Goal: Find specific page/section: Find specific page/section

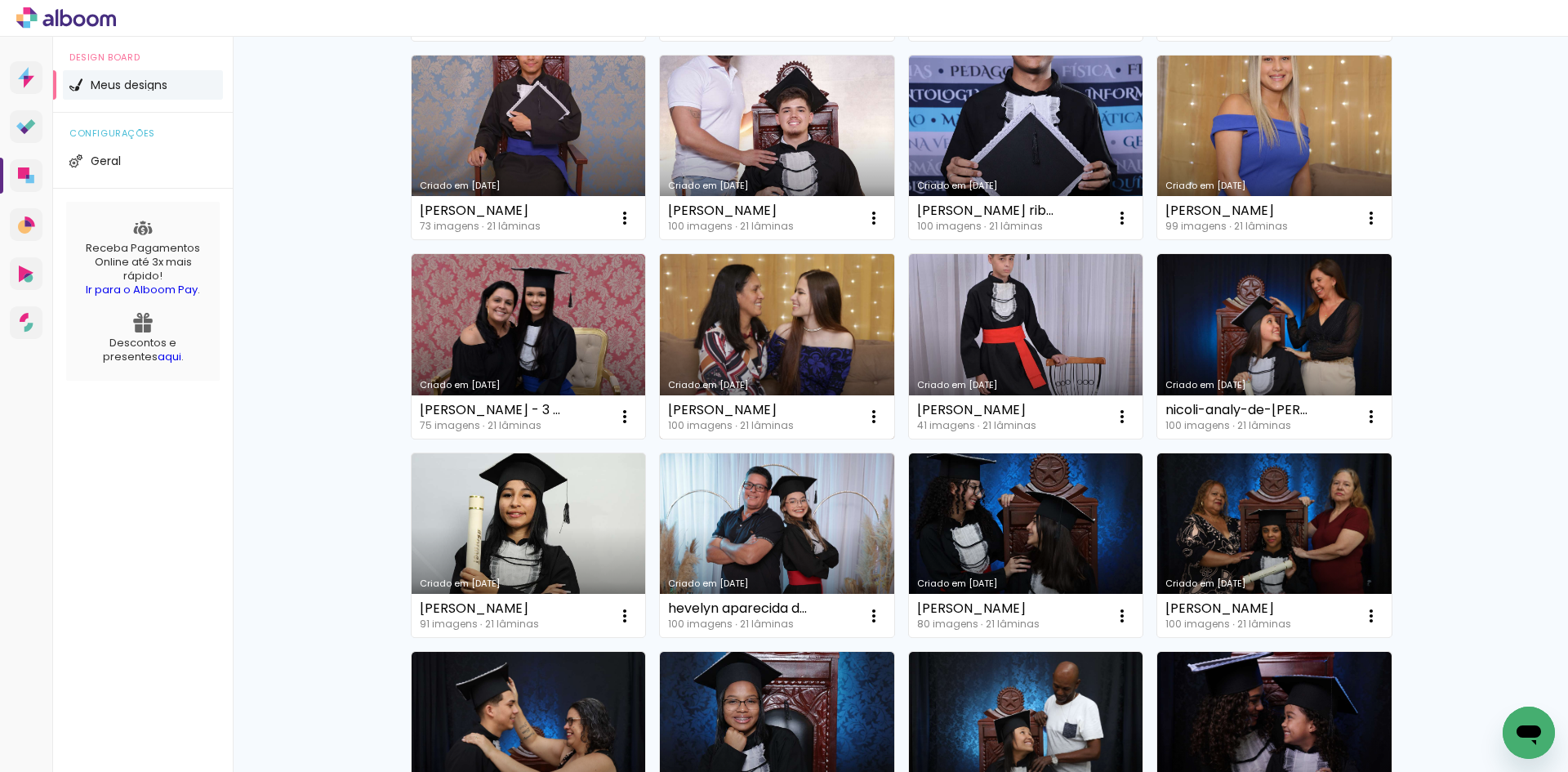
scroll to position [327, 0]
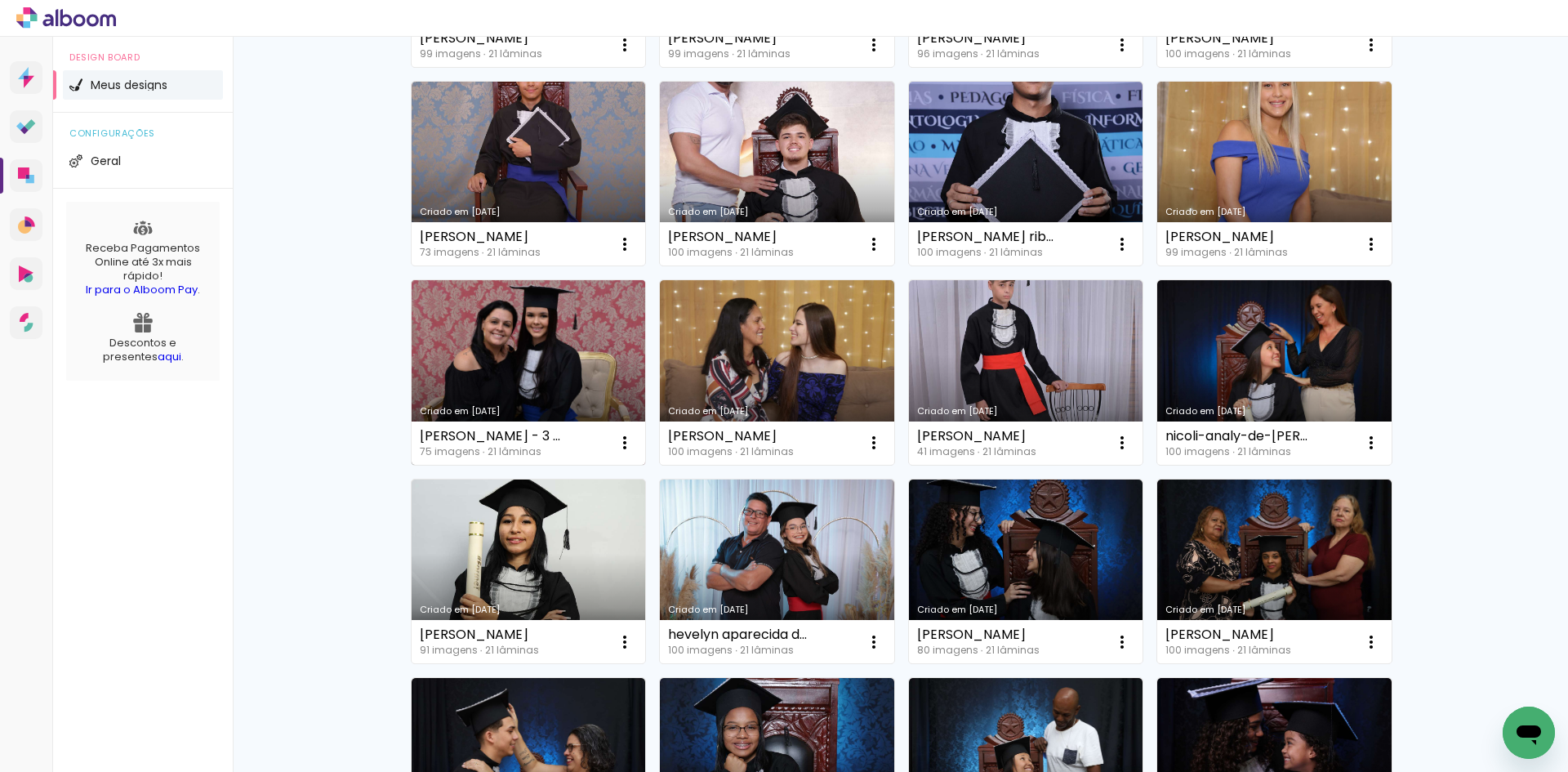
click at [606, 327] on link "Criado em [DATE]" at bounding box center [528, 372] width 234 height 185
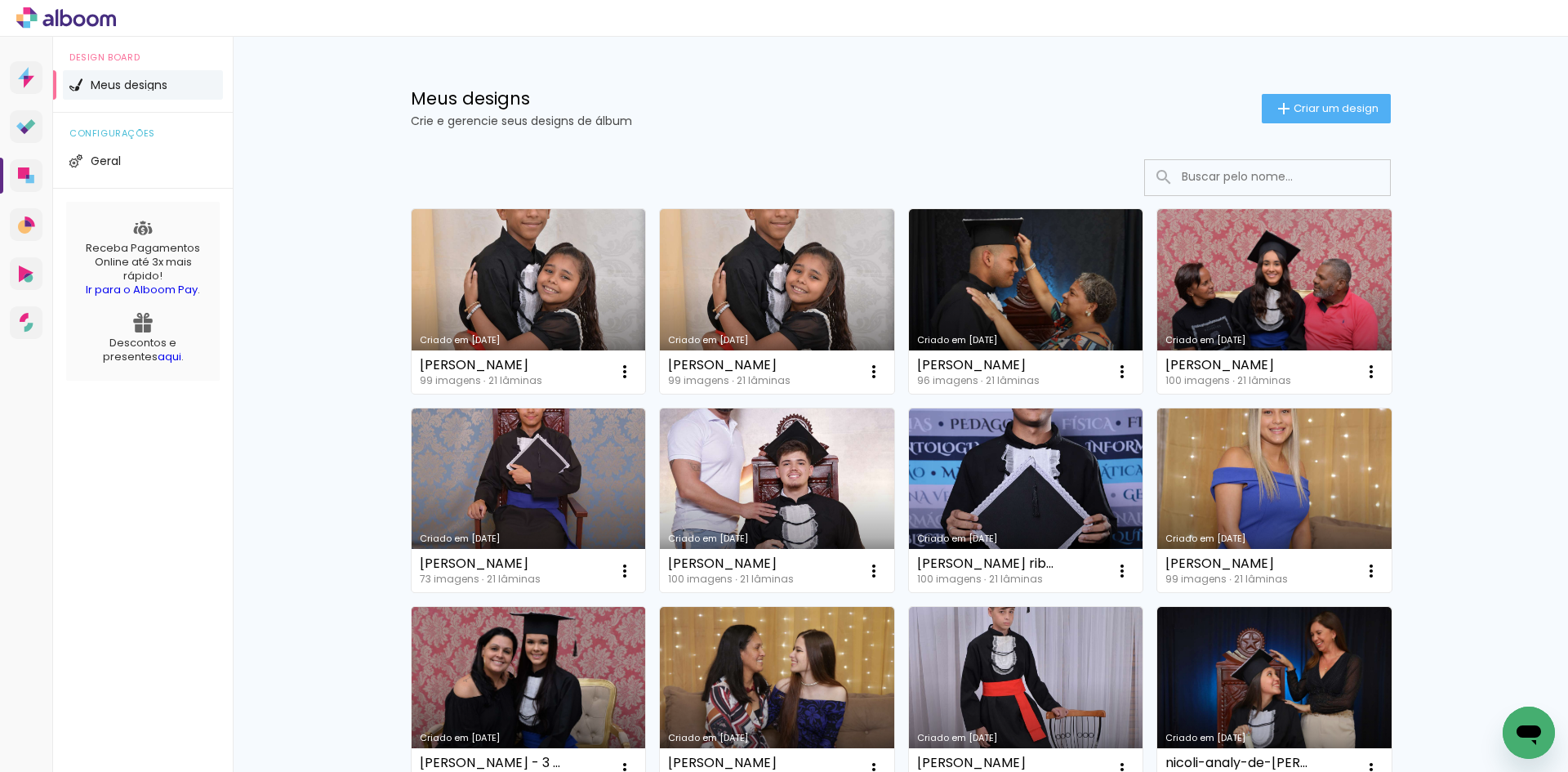
click at [509, 655] on link "Criado em [DATE]" at bounding box center [528, 699] width 234 height 185
click at [1287, 171] on input at bounding box center [1289, 177] width 233 height 34
paste input "ALAN RODRIGUES CUSTODIO"
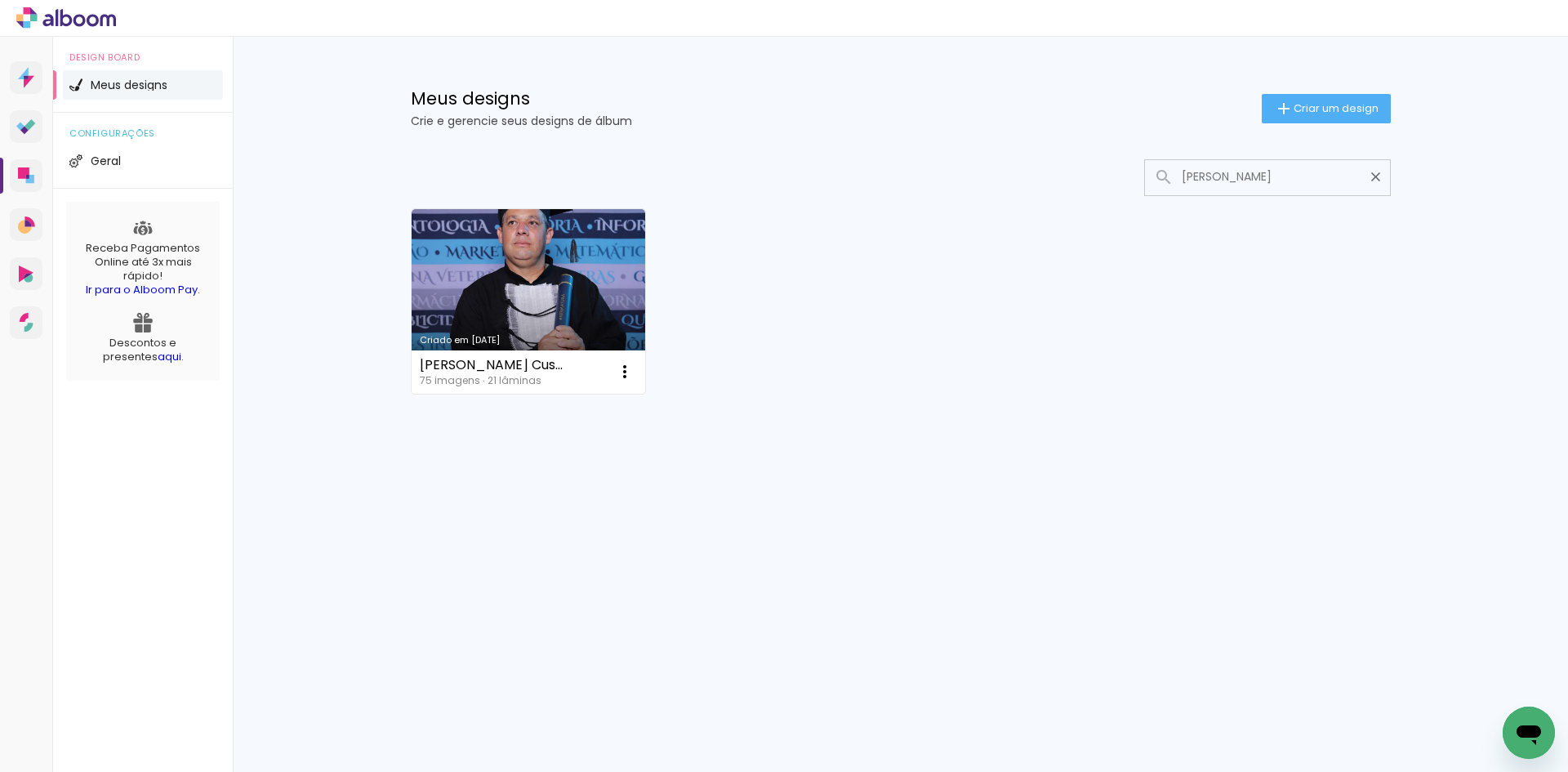
type input "ALAN RODRIGUES CUSTODIO"
type paper-input "ALAN RODRIGUES CUSTODIO"
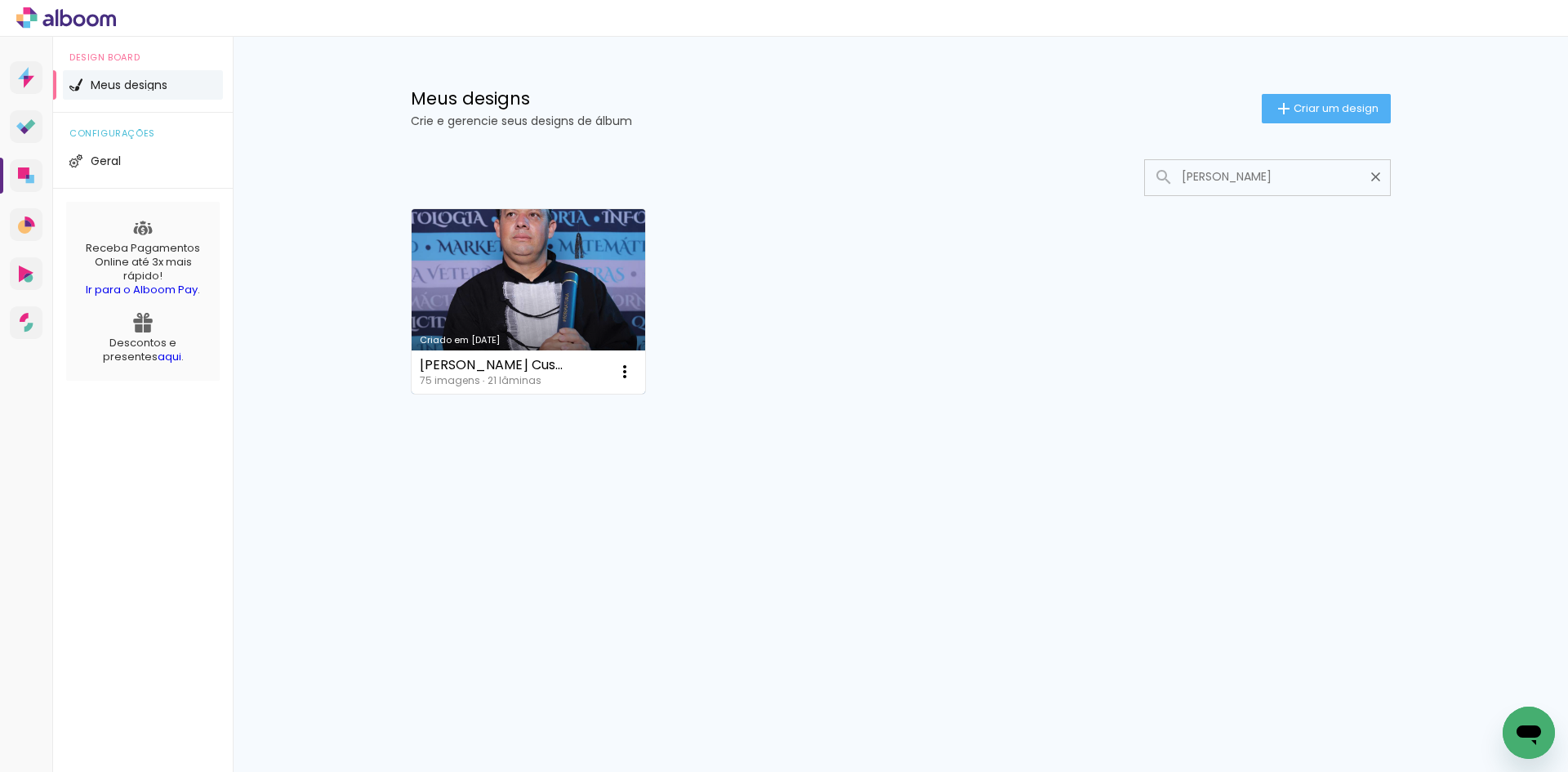
click at [581, 255] on link "Criado em [DATE]" at bounding box center [528, 301] width 234 height 185
